Goal: Find specific page/section: Find specific page/section

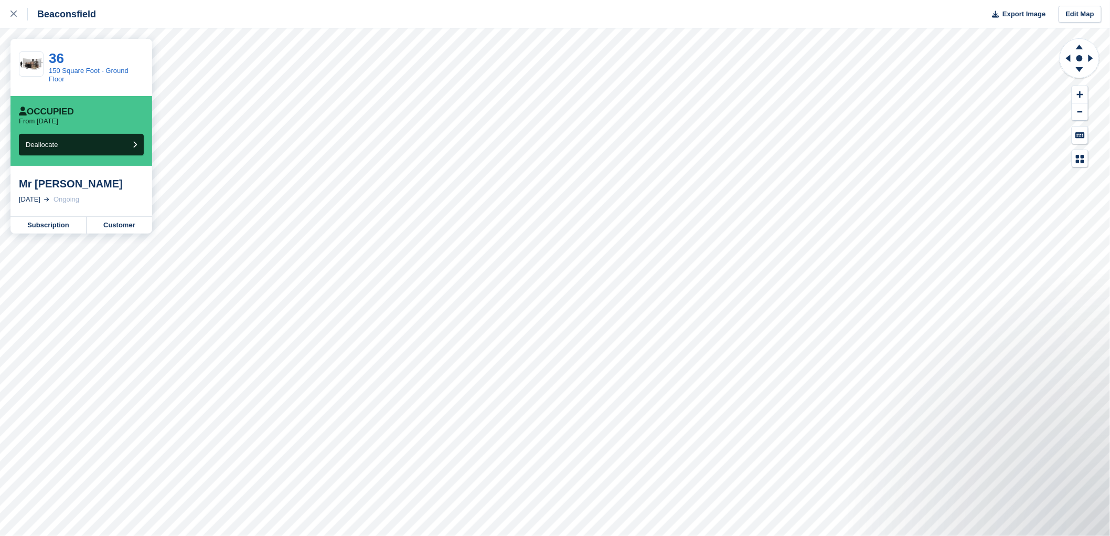
click at [55, 184] on div "Mr [PERSON_NAME]" at bounding box center [81, 183] width 125 height 13
click at [65, 74] on link "150 Square Foot - Ground Floor" at bounding box center [89, 75] width 80 height 16
